Goal: Information Seeking & Learning: Learn about a topic

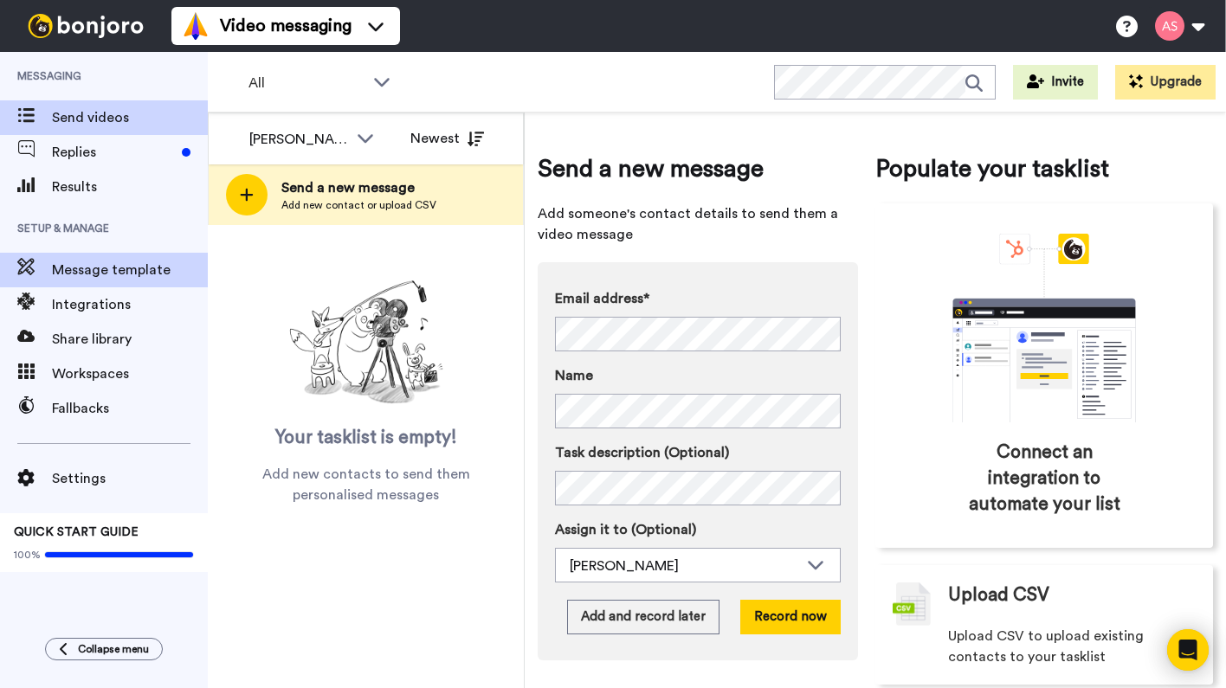
click at [151, 274] on span "Message template" at bounding box center [130, 270] width 156 height 21
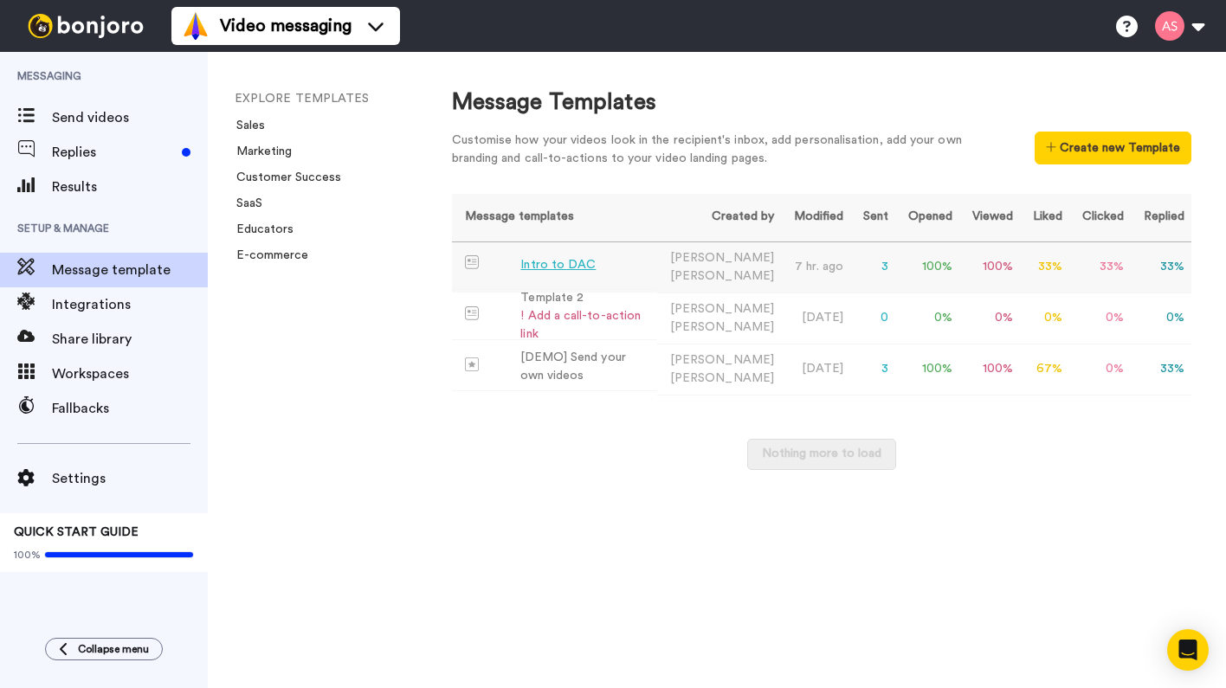
click at [549, 262] on div "Intro to DAC" at bounding box center [557, 265] width 75 height 18
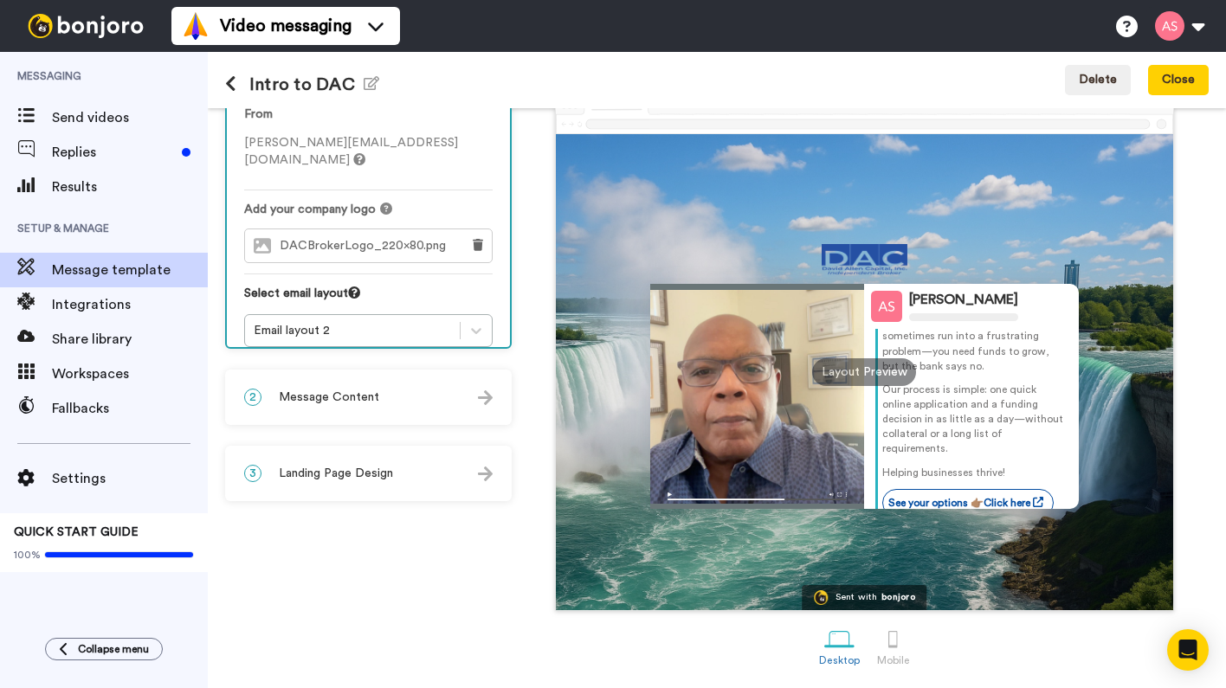
scroll to position [88, 0]
click at [897, 642] on div at bounding box center [893, 639] width 30 height 30
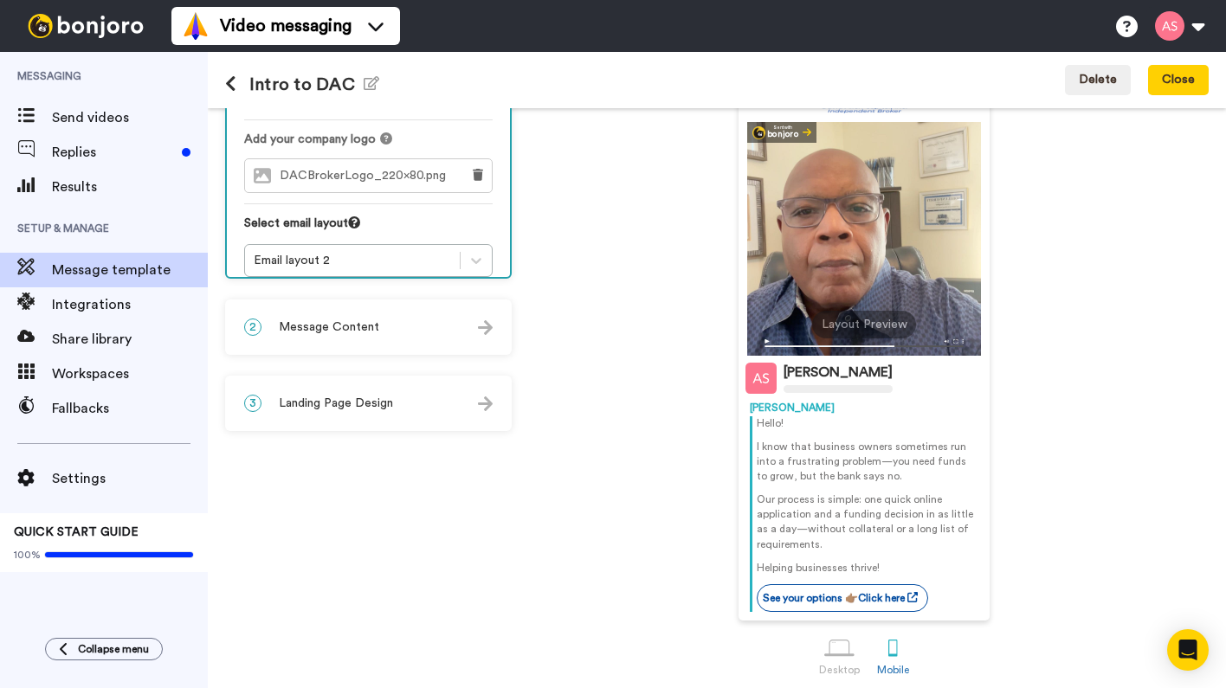
scroll to position [162, 0]
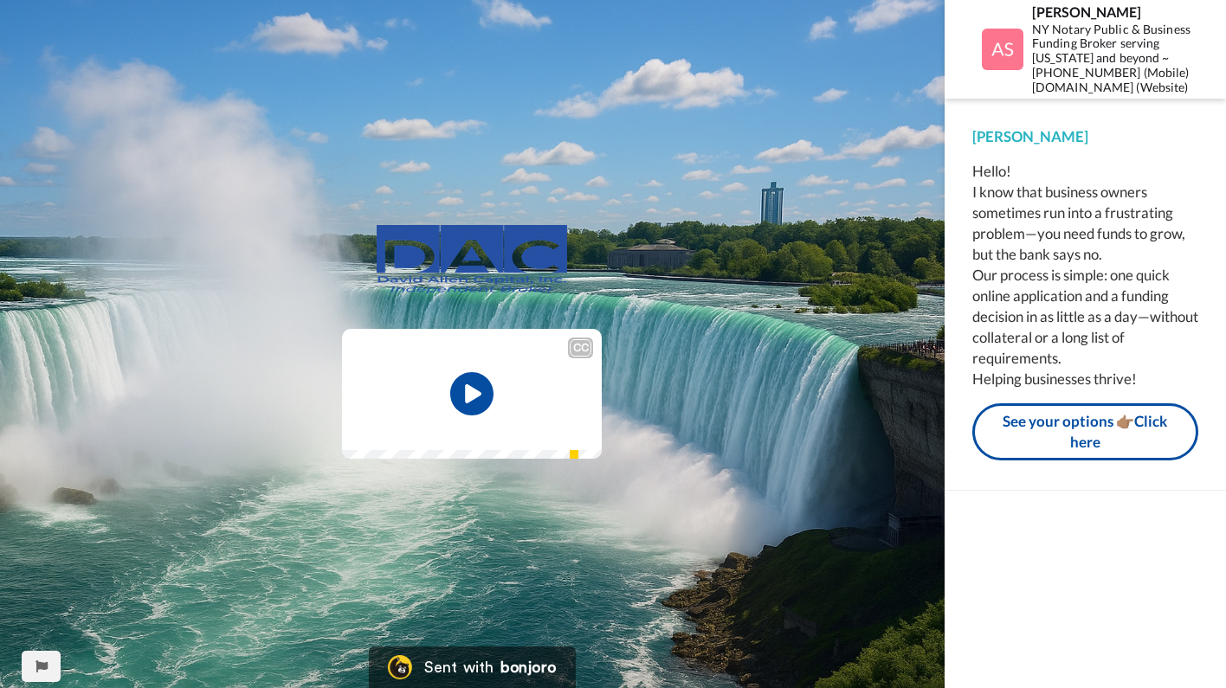
click at [469, 396] on icon "Play/Pause" at bounding box center [471, 394] width 43 height 78
